Goal: Task Accomplishment & Management: Use online tool/utility

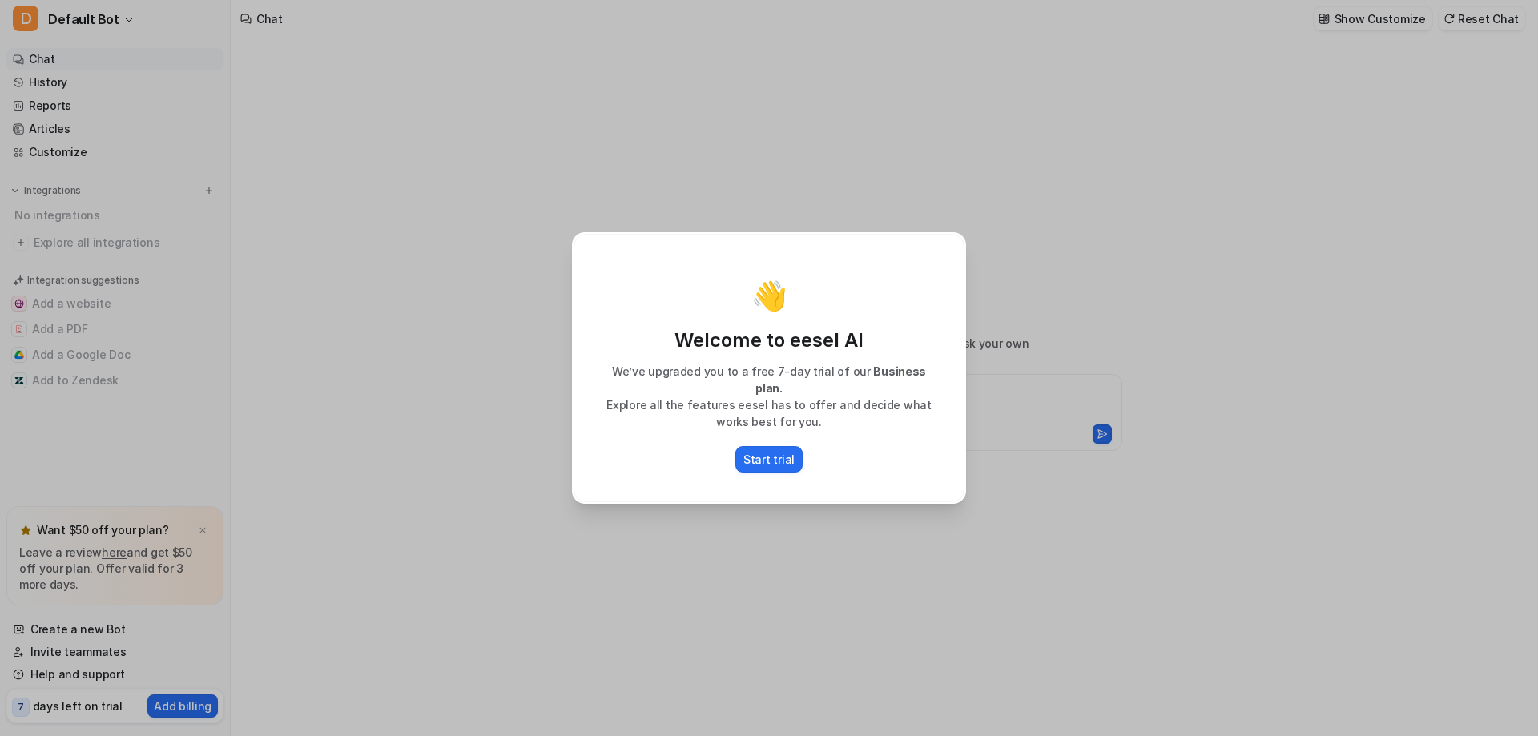
type textarea "**********"
click at [772, 455] on p "Start trial" at bounding box center [768, 459] width 51 height 17
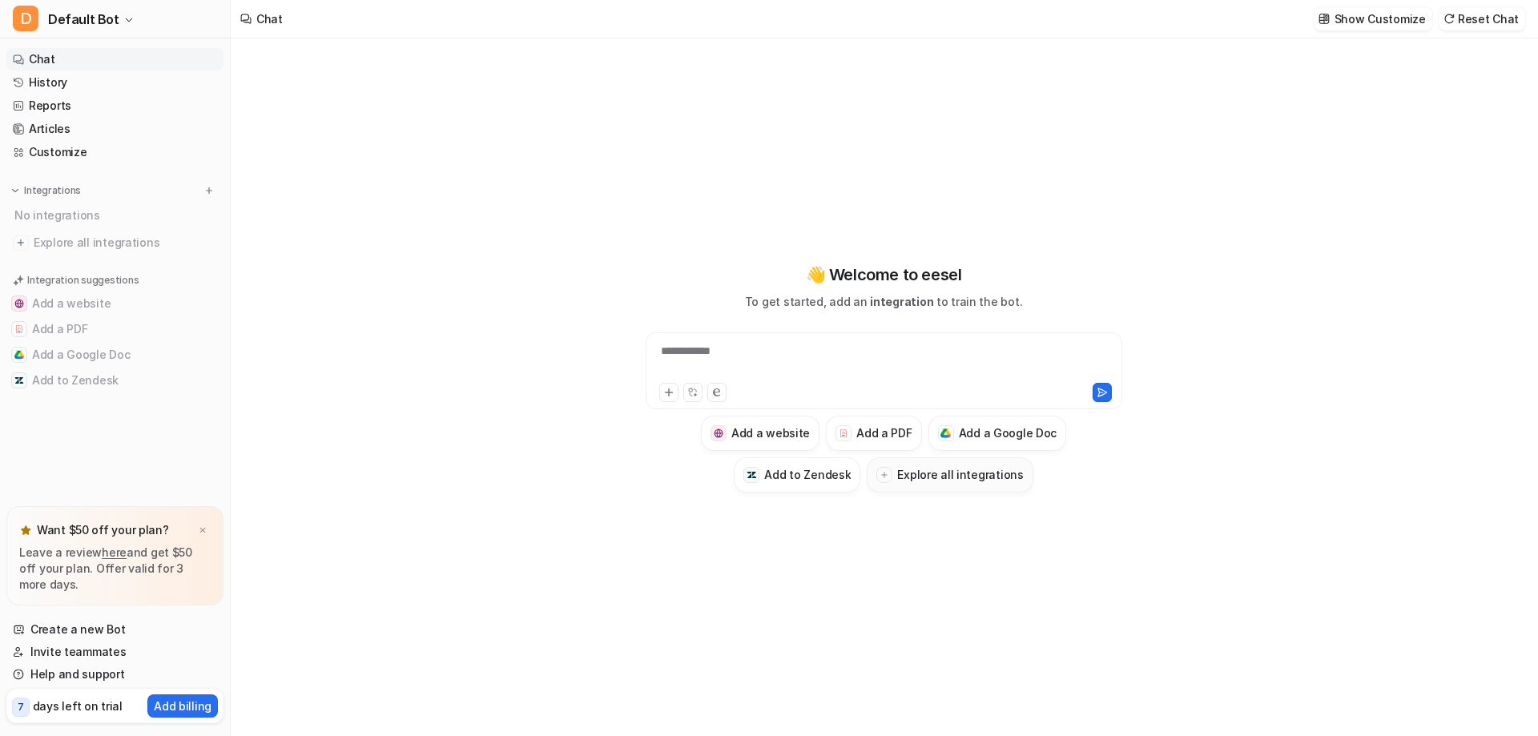
click at [997, 480] on h3 "Explore all integrations" at bounding box center [960, 474] width 126 height 17
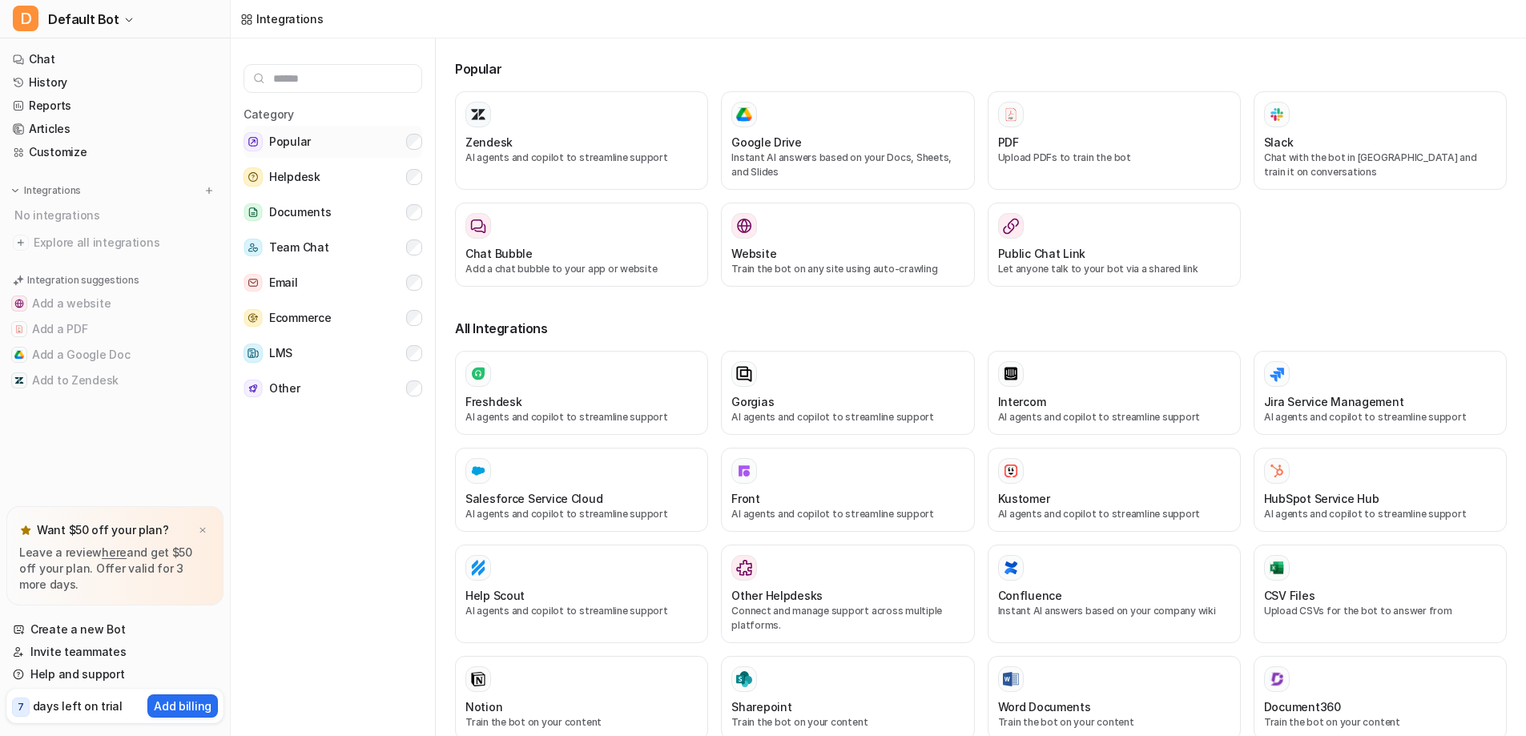
click at [416, 150] on button "Popular" at bounding box center [332, 142] width 179 height 32
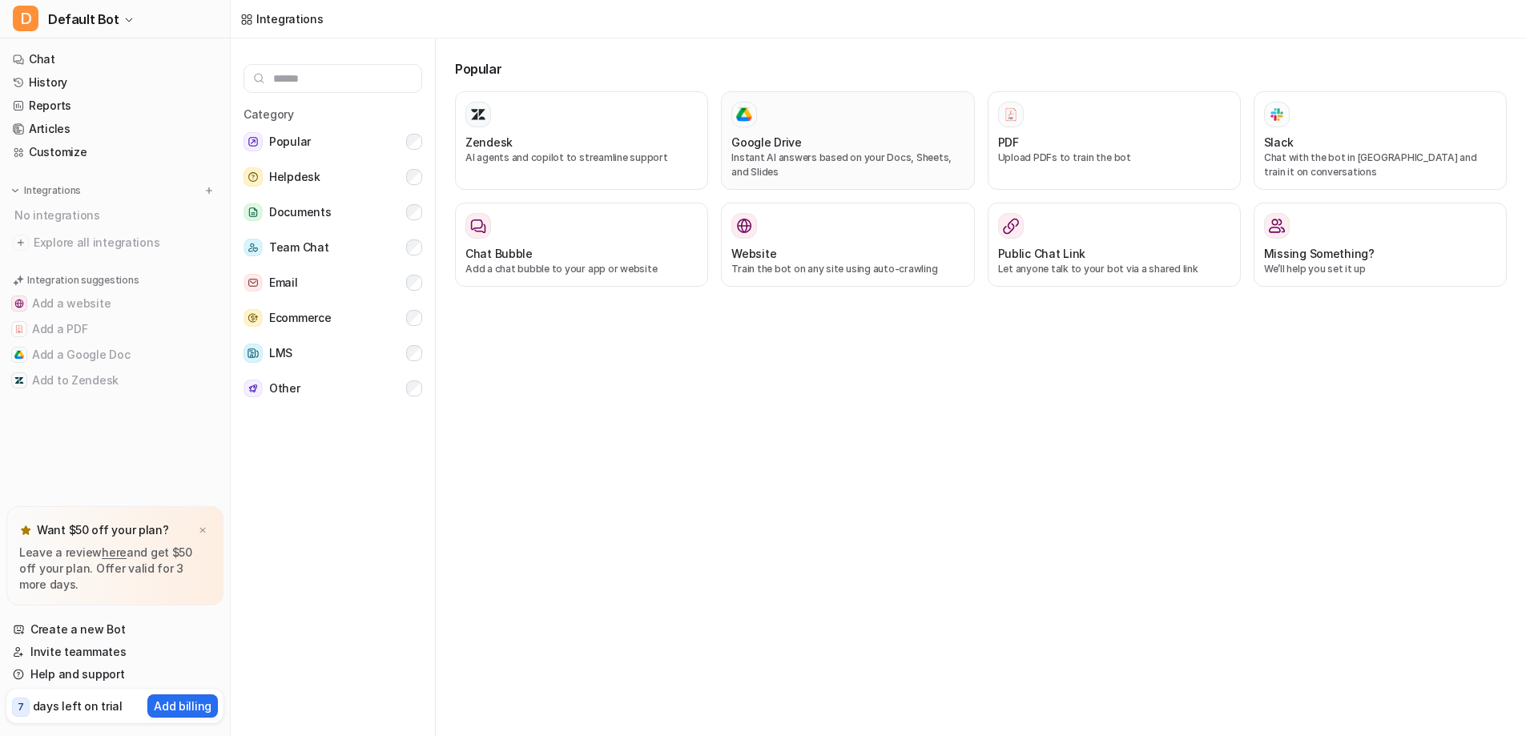
click at [820, 165] on p "Instant AI answers based on your Docs, Sheets, and Slides" at bounding box center [847, 165] width 232 height 29
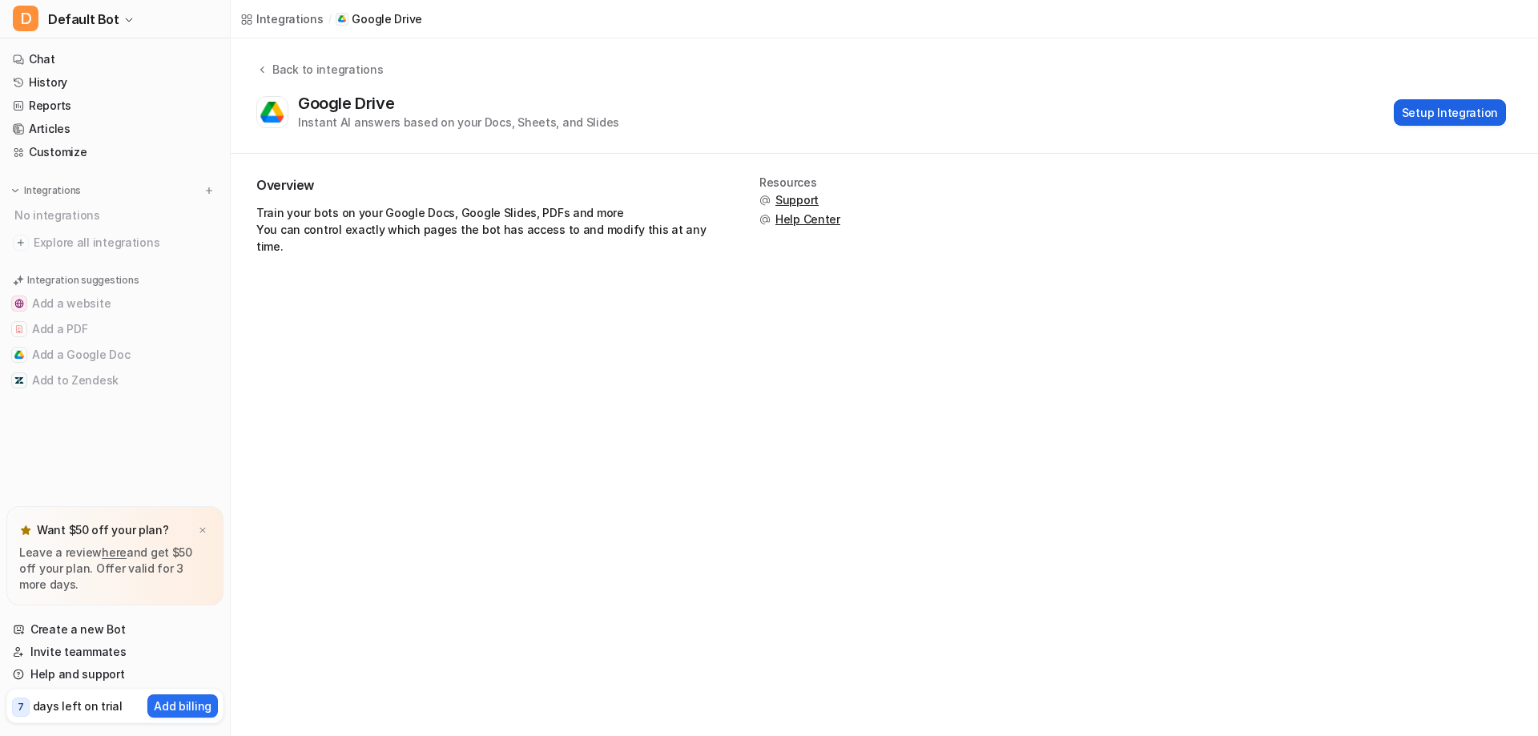
click at [1459, 113] on button "Setup Integration" at bounding box center [1450, 112] width 112 height 26
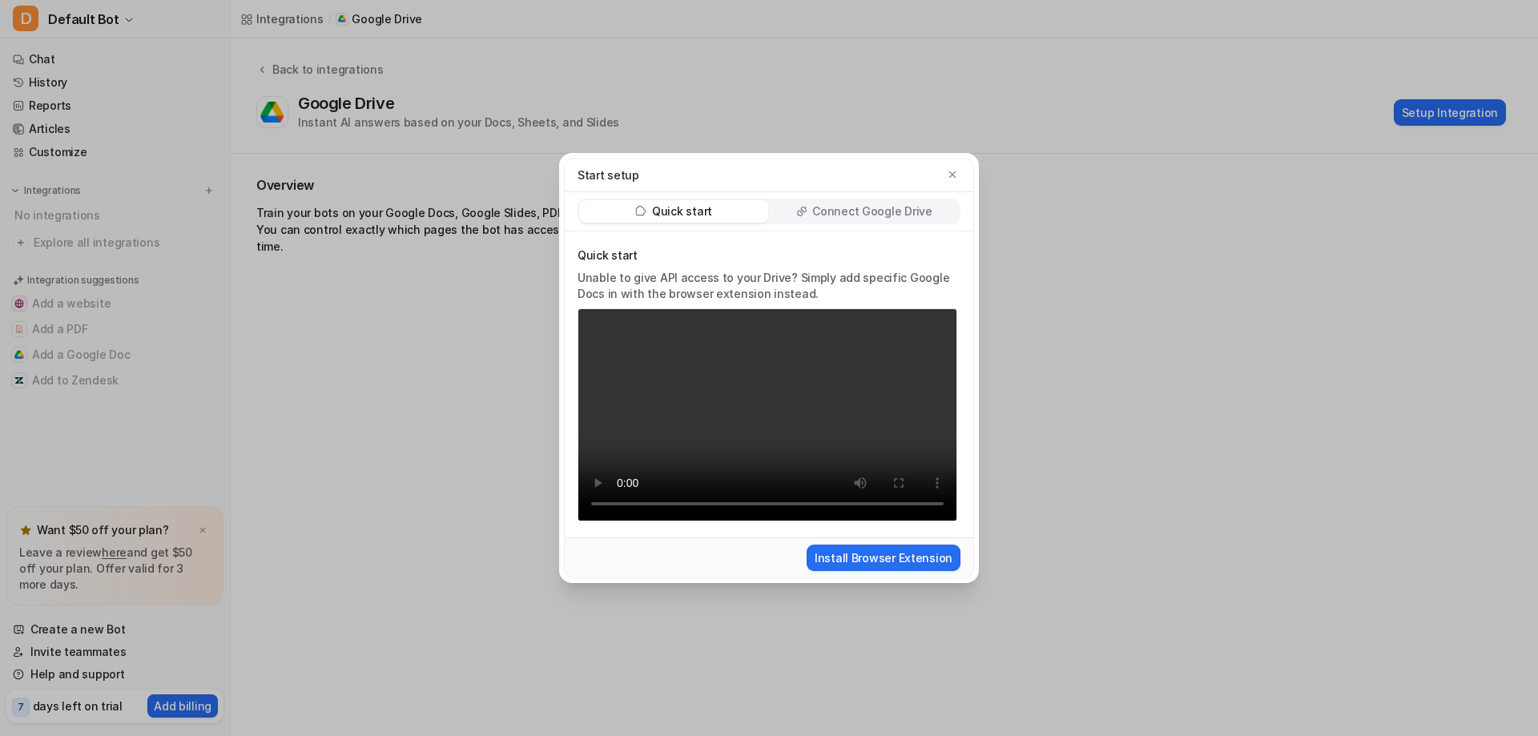
click at [875, 215] on p "Connect Google Drive" at bounding box center [871, 211] width 119 height 16
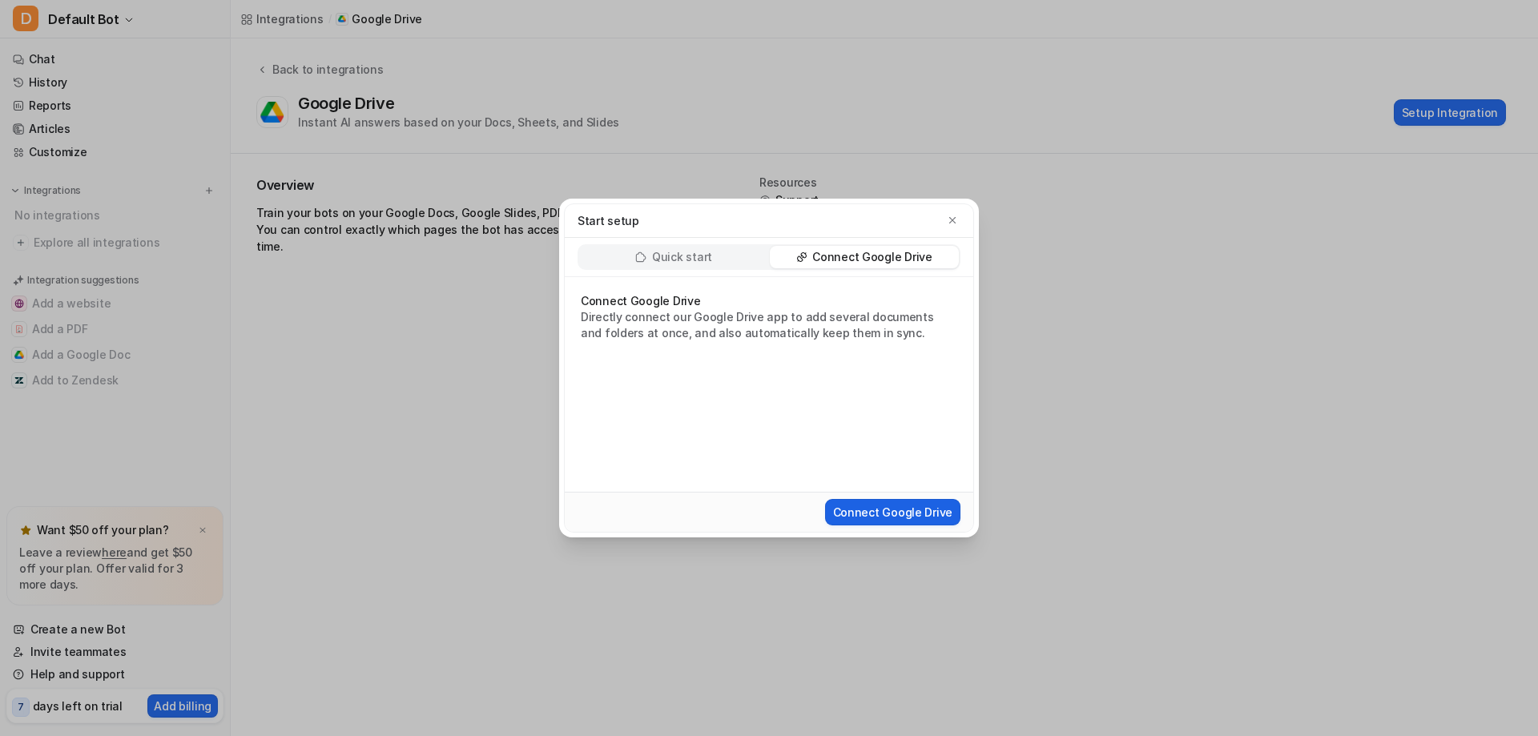
click at [914, 515] on button "Connect Google Drive" at bounding box center [892, 512] width 135 height 26
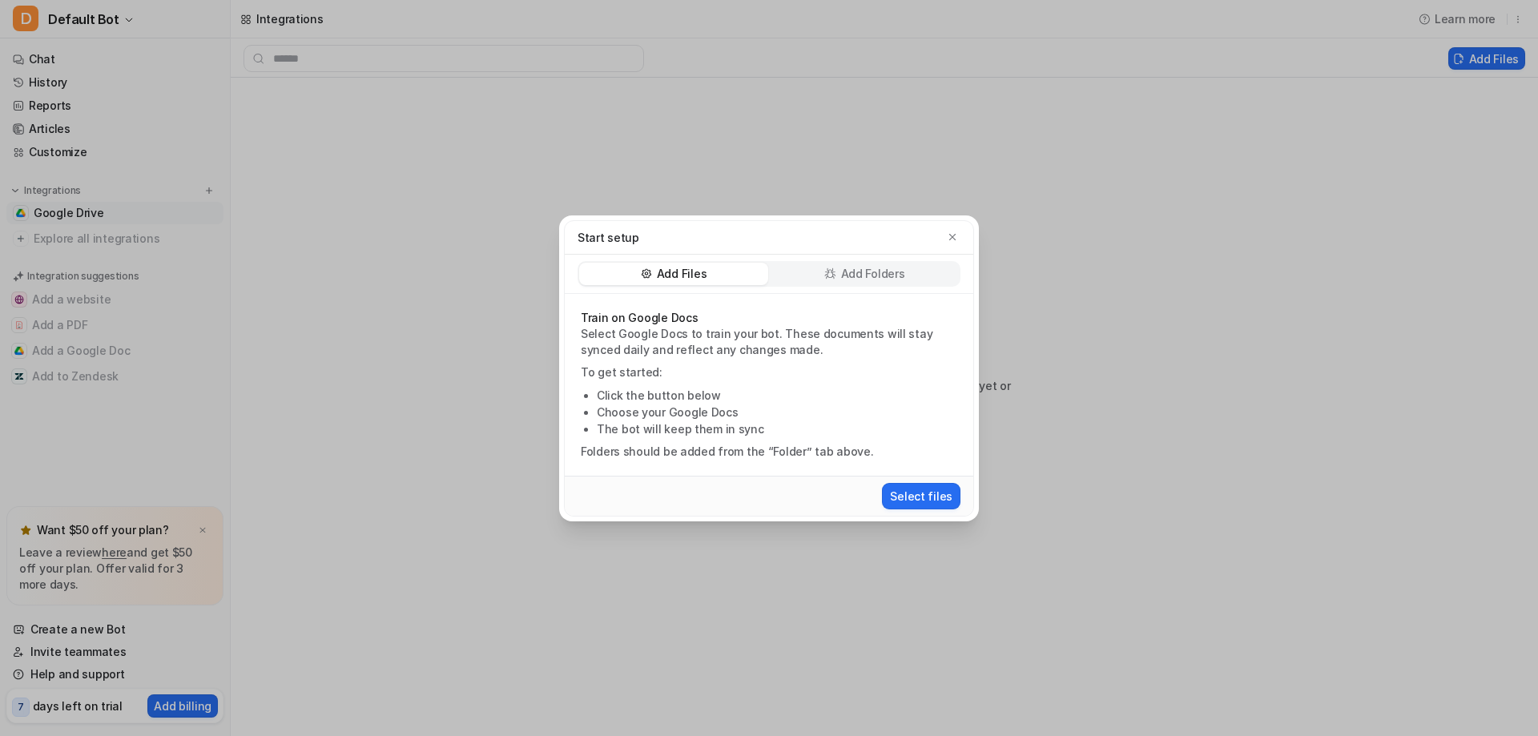
click at [882, 269] on p "Add Folders" at bounding box center [873, 274] width 64 height 16
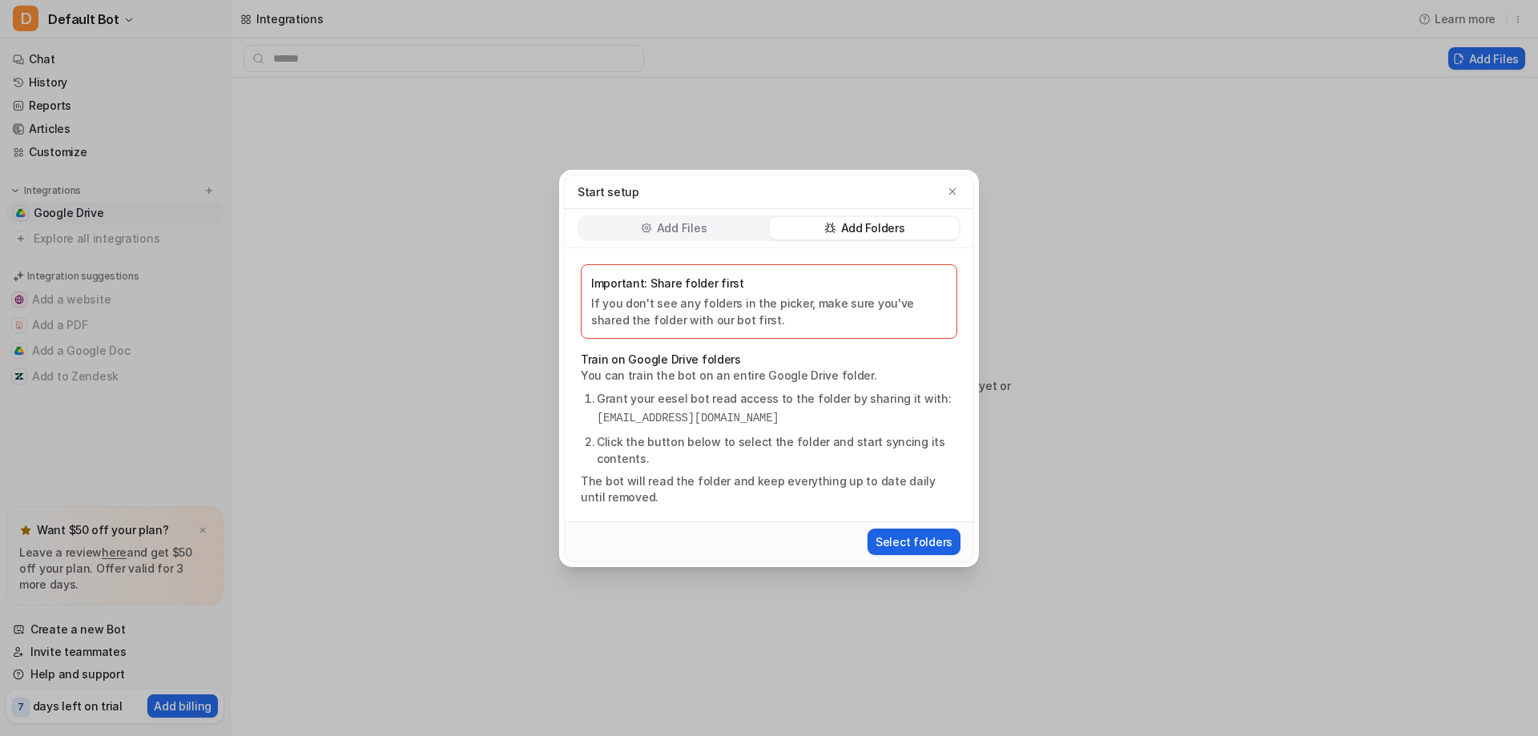
click at [911, 540] on button "Select folders" at bounding box center [913, 542] width 93 height 26
click at [957, 191] on icon "button" at bounding box center [952, 191] width 11 height 11
